Goal: Task Accomplishment & Management: Use online tool/utility

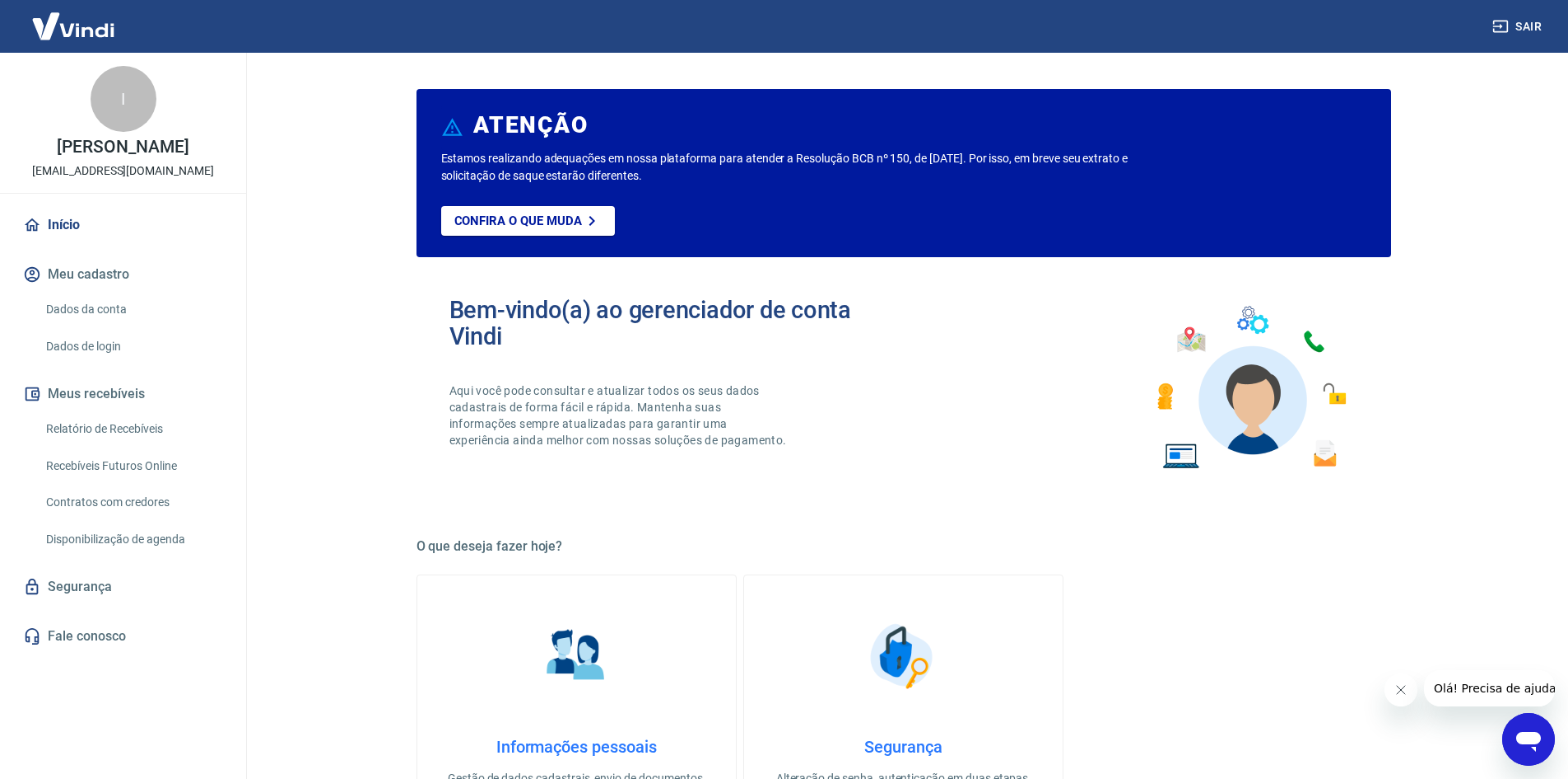
click at [152, 434] on link "Relatório de Recebíveis" at bounding box center [133, 429] width 186 height 34
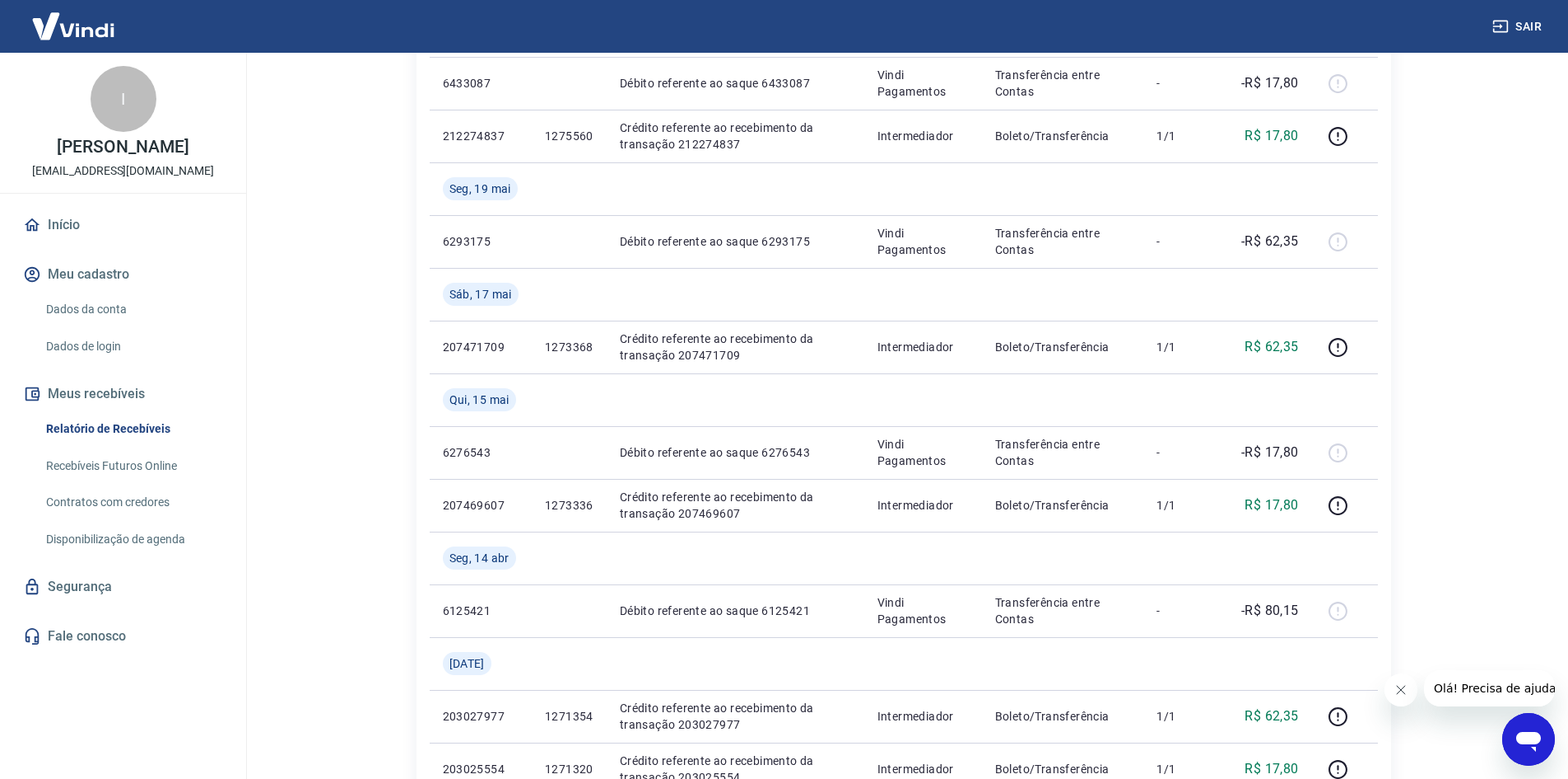
scroll to position [577, 0]
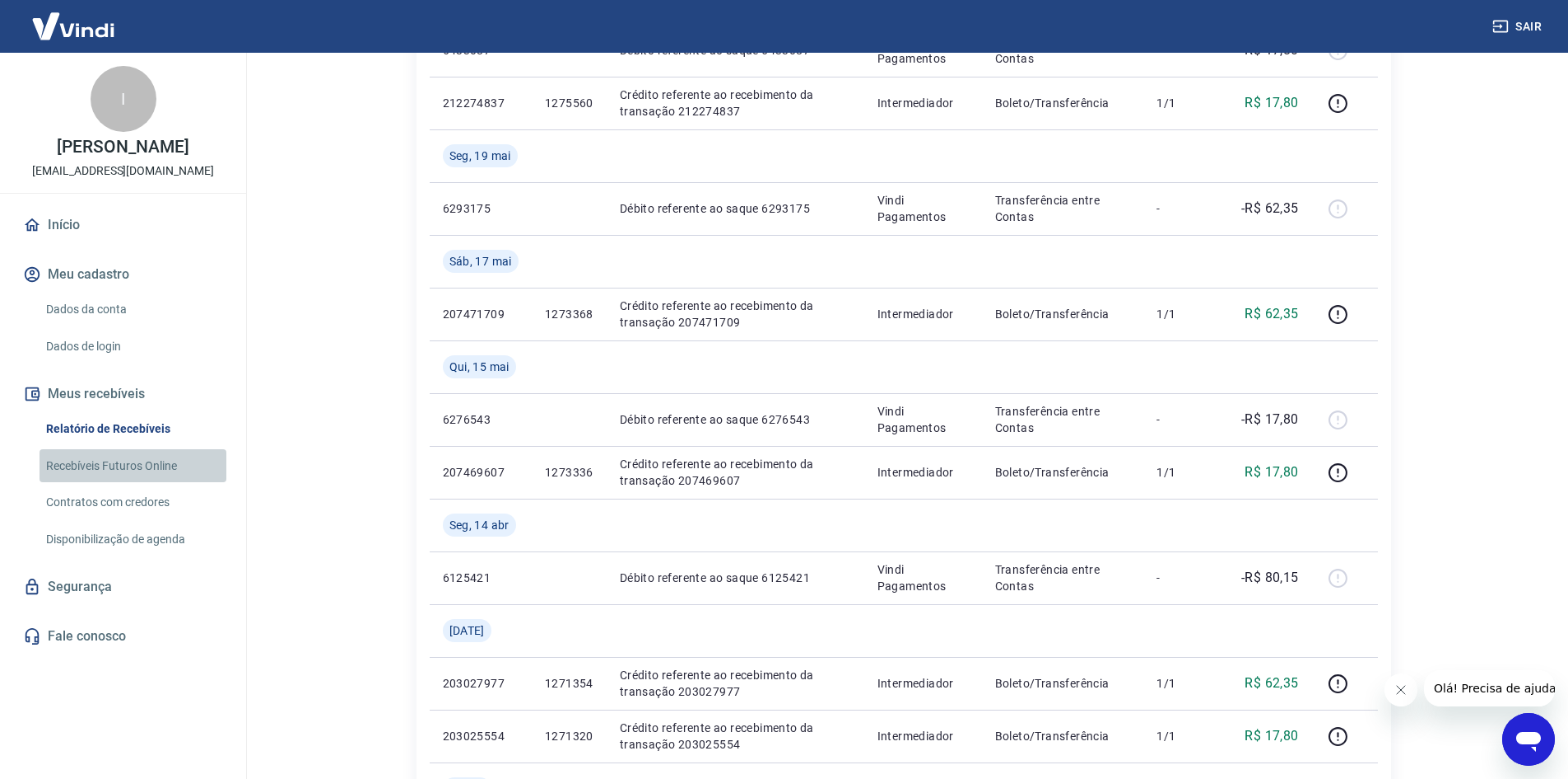
click at [138, 469] on link "Recebíveis Futuros Online" at bounding box center [133, 465] width 186 height 34
